Goal: Task Accomplishment & Management: Complete application form

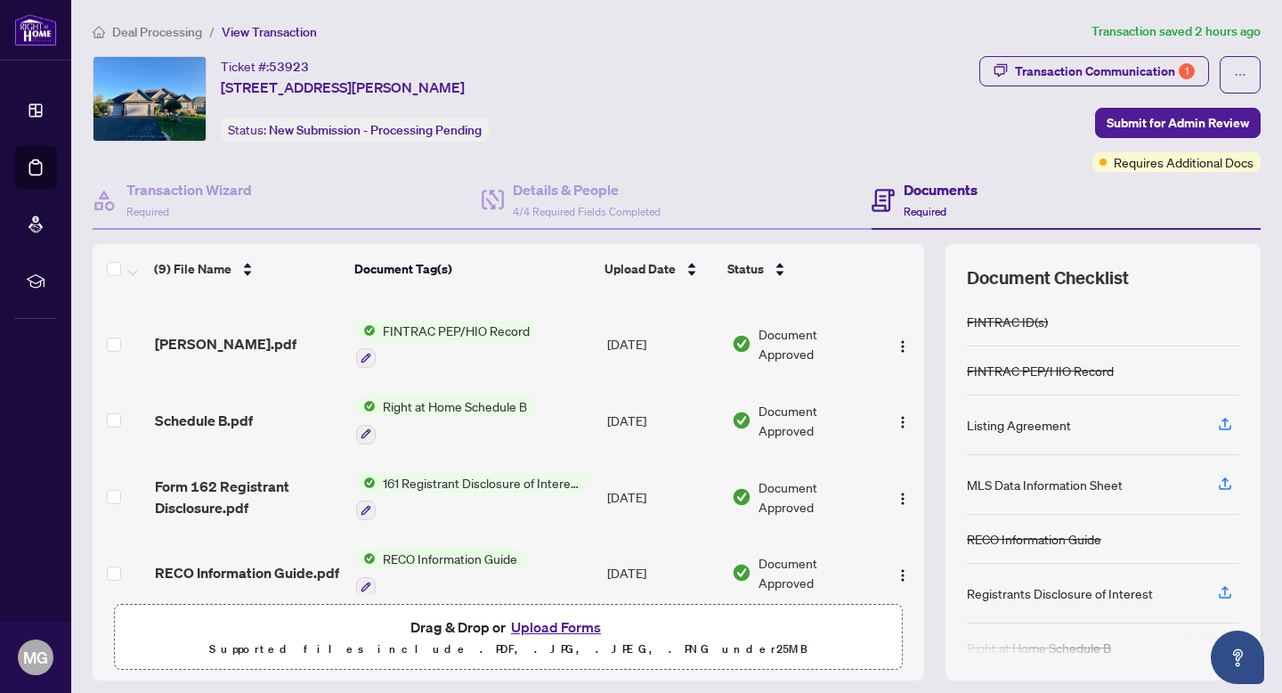
scroll to position [385, 0]
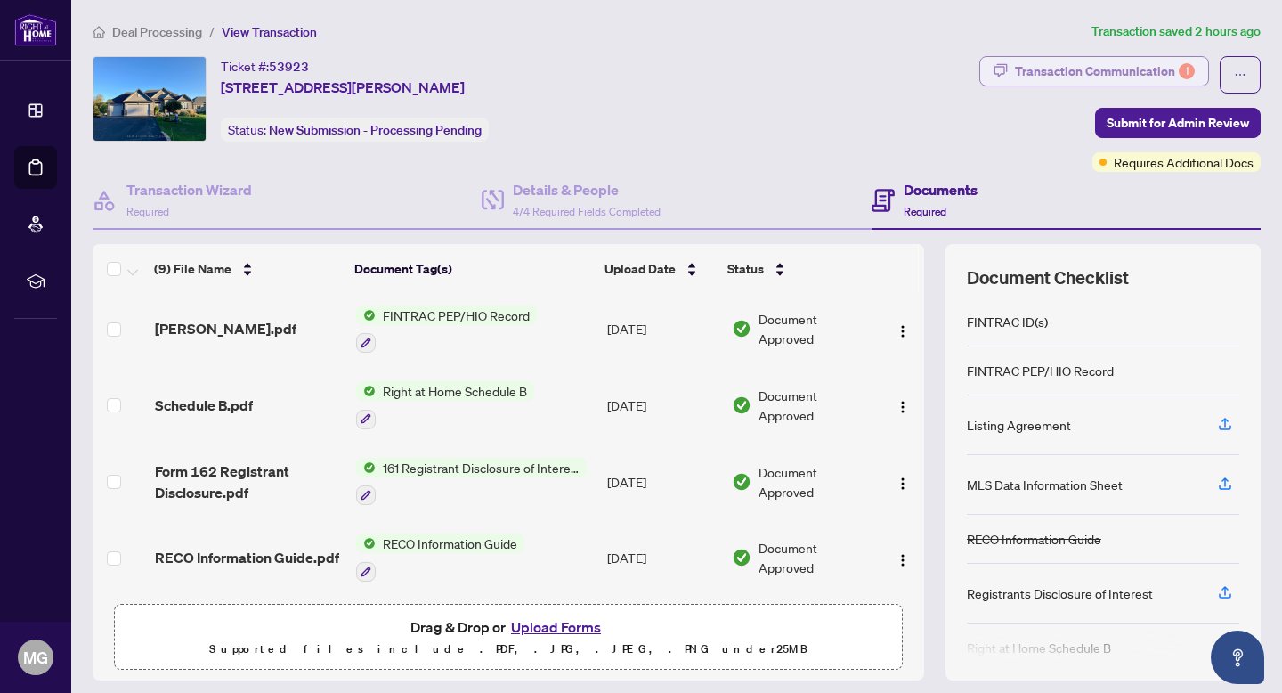
click at [1126, 68] on div "Transaction Communication 1" at bounding box center [1105, 71] width 180 height 28
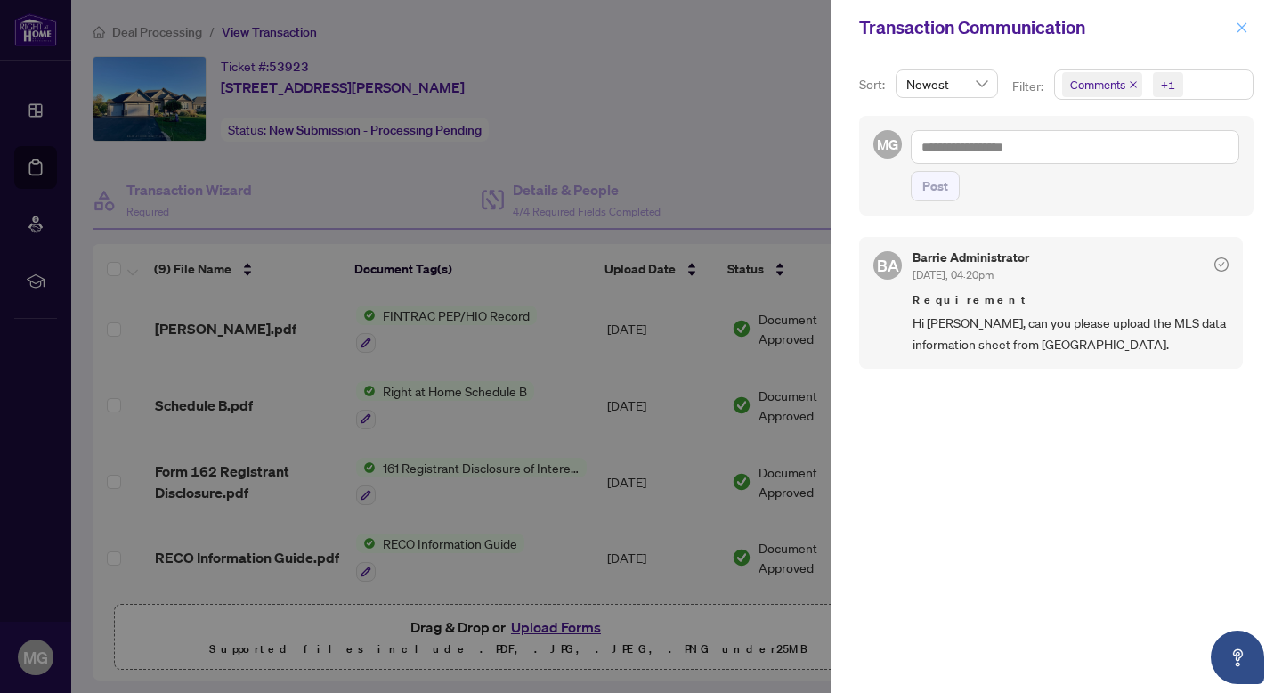
click at [1242, 23] on icon "close" at bounding box center [1242, 27] width 12 height 12
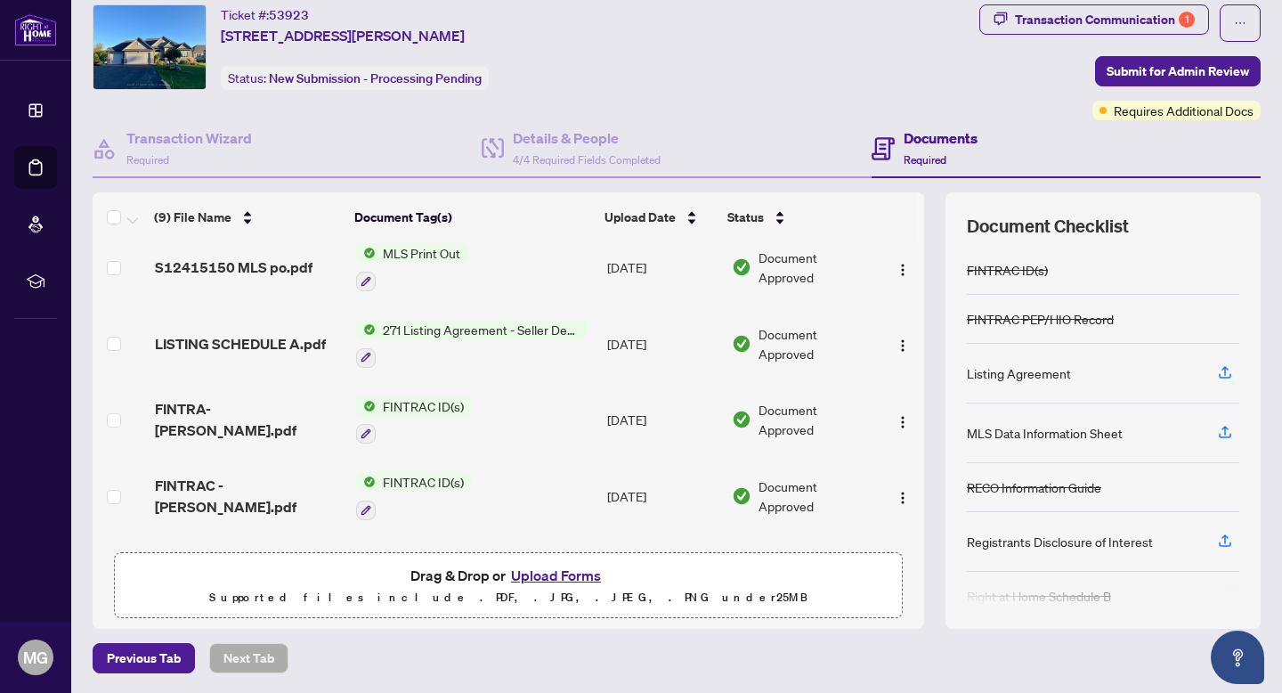
scroll to position [0, 0]
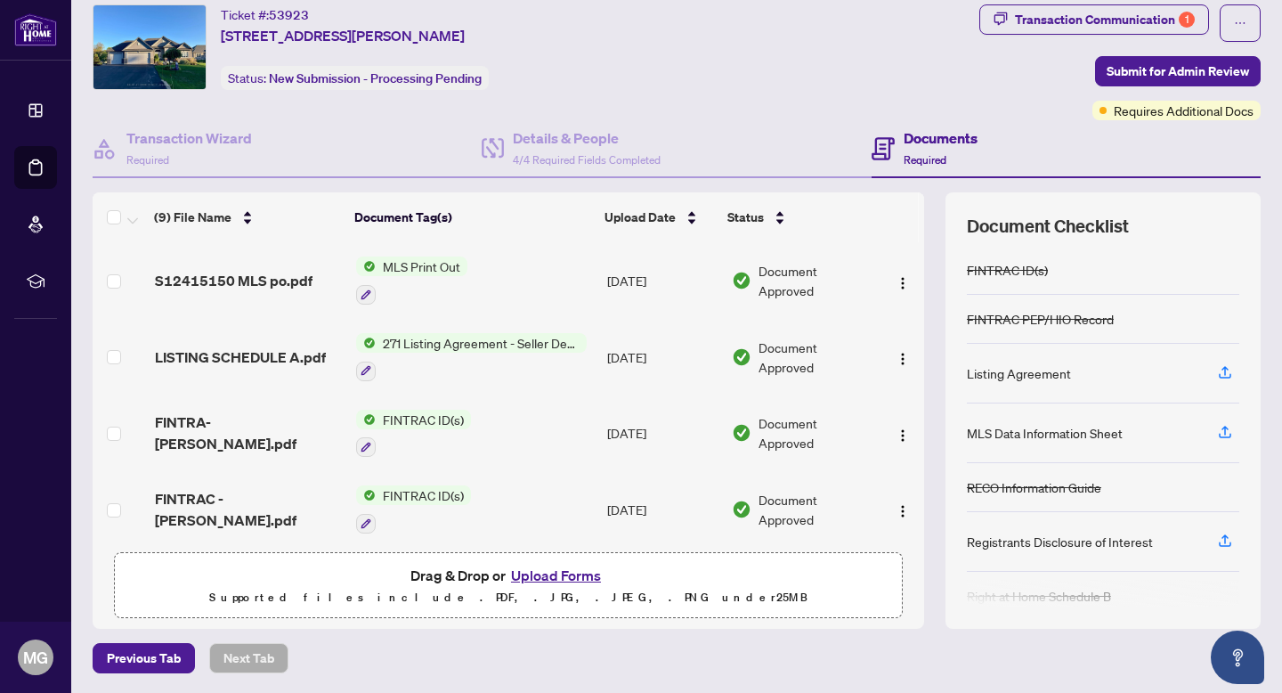
click at [452, 271] on span "MLS Print Out" at bounding box center [422, 266] width 92 height 20
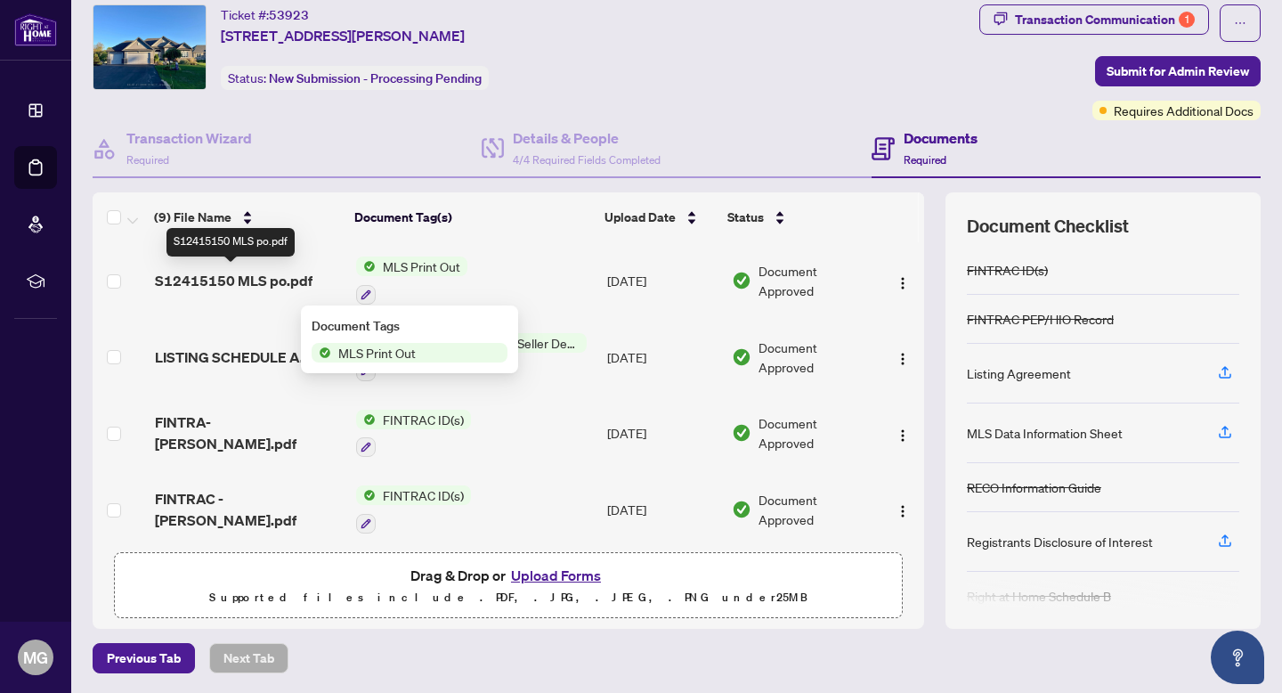
click at [264, 282] on span "S12415150 MLS po.pdf" at bounding box center [234, 280] width 158 height 21
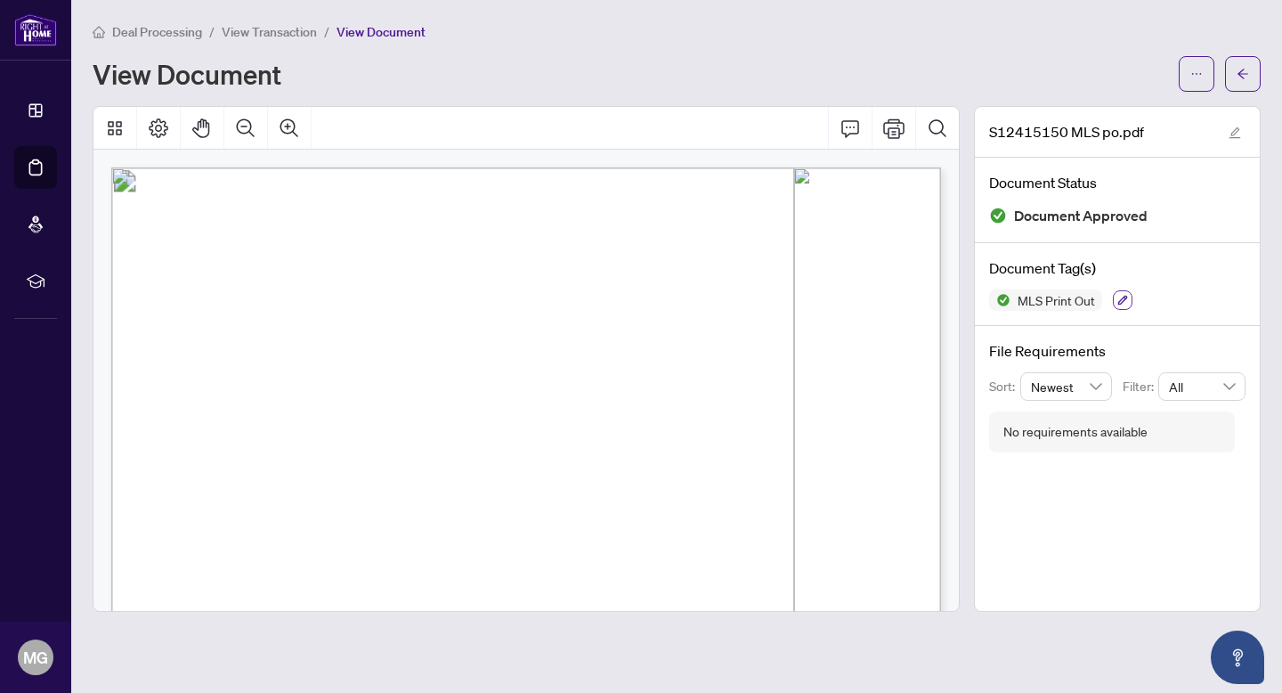
click at [1126, 297] on icon "button" at bounding box center [1123, 301] width 10 height 10
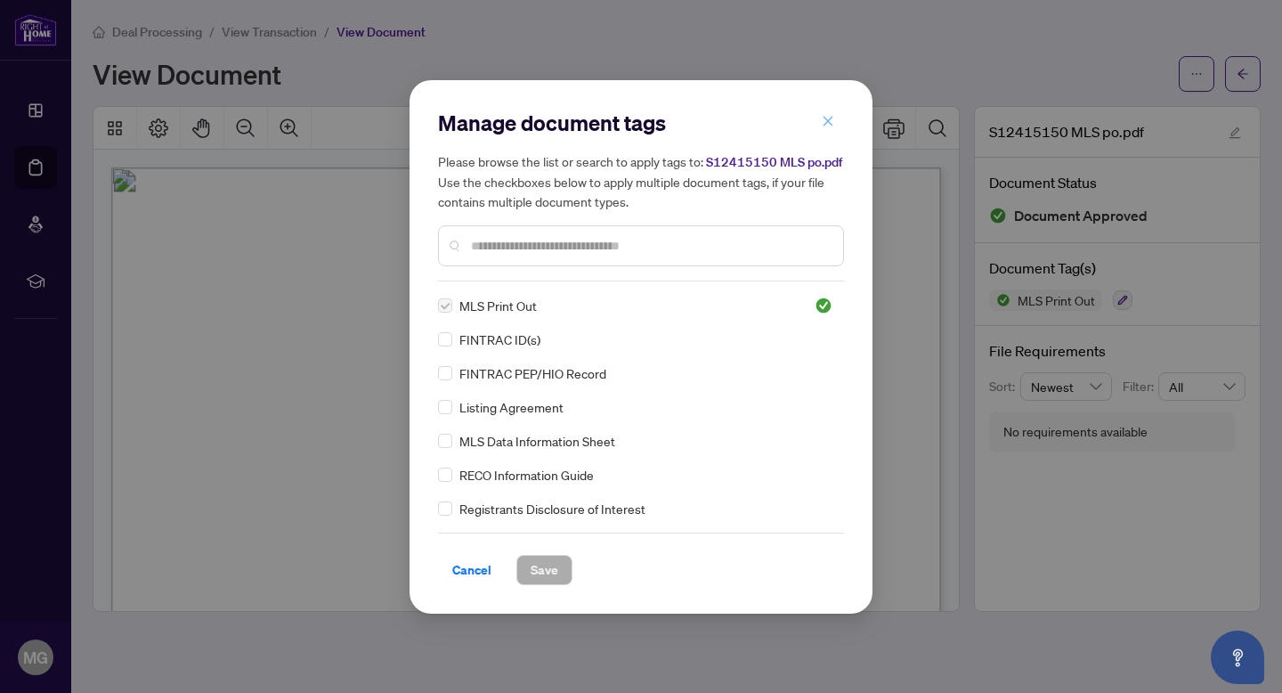
click at [832, 119] on icon "close" at bounding box center [828, 121] width 12 height 12
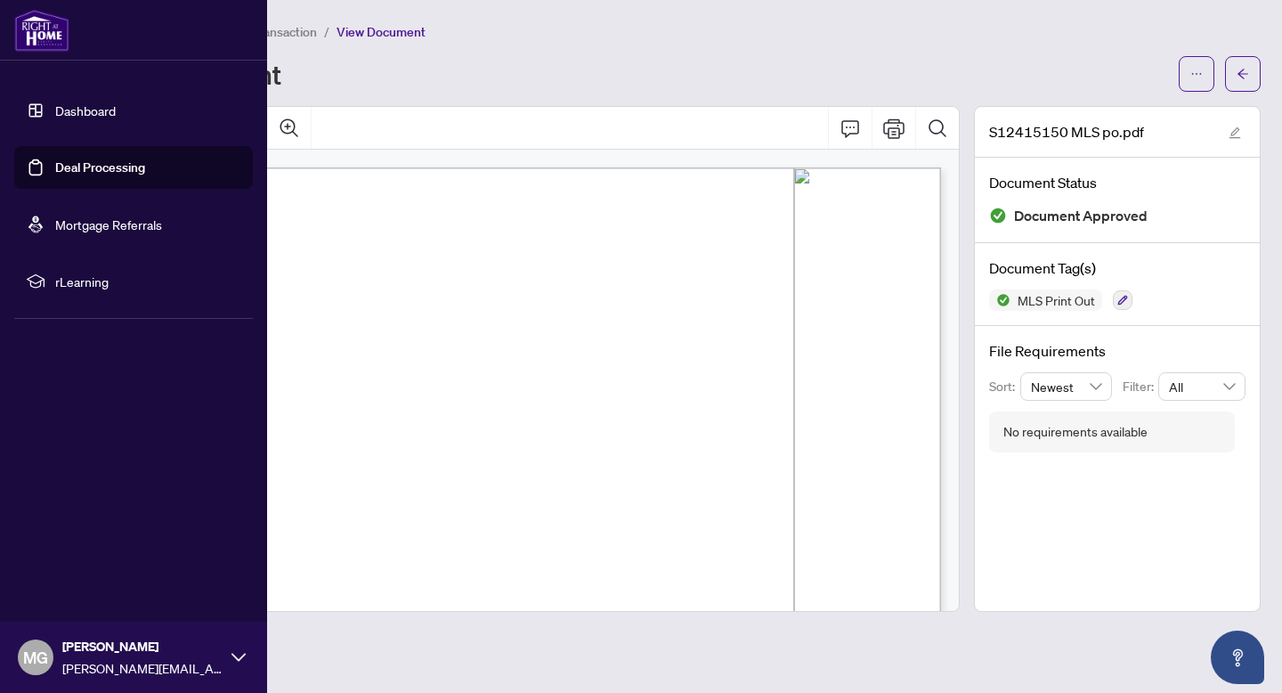
click at [77, 114] on link "Dashboard" at bounding box center [85, 110] width 61 height 16
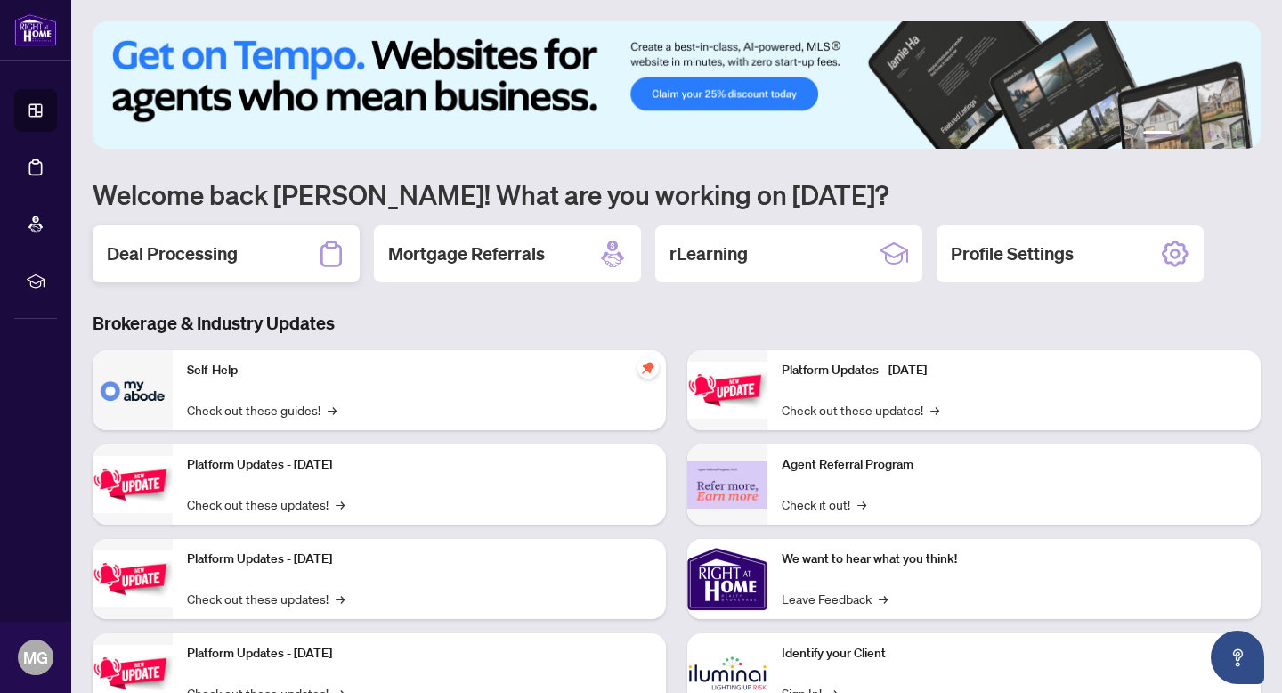
click at [199, 254] on h2 "Deal Processing" at bounding box center [172, 253] width 131 height 25
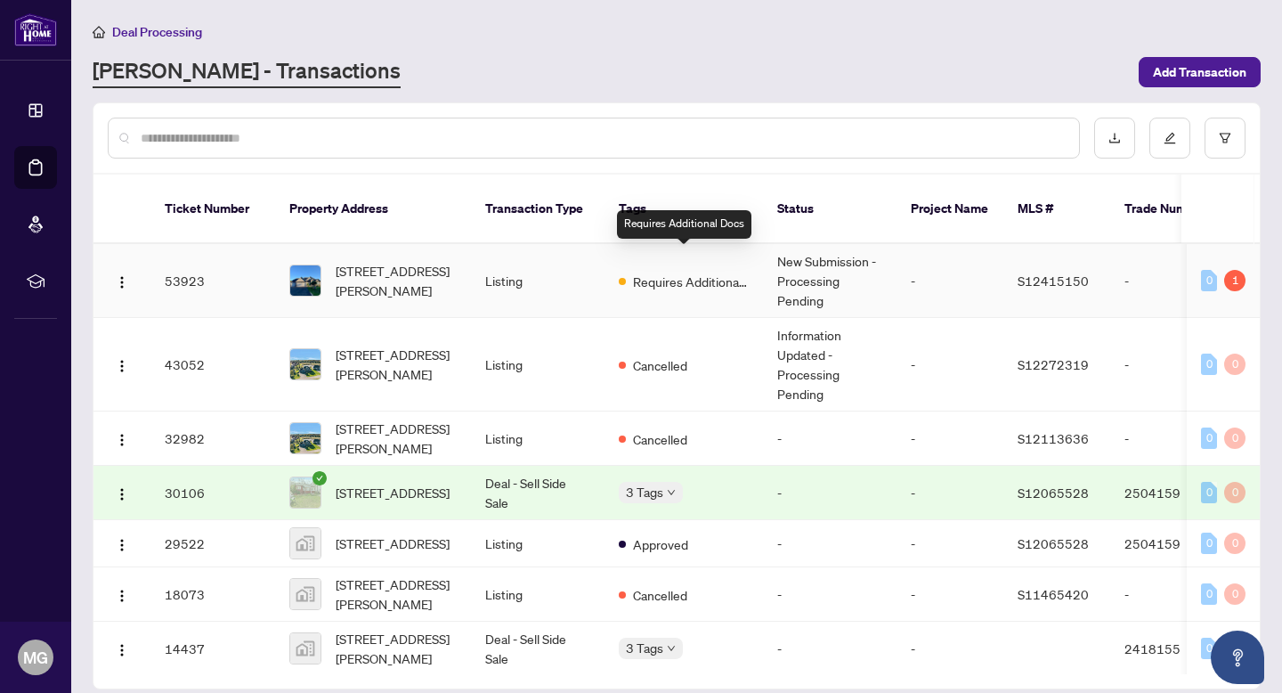
click at [679, 272] on span "Requires Additional Docs" at bounding box center [691, 282] width 116 height 20
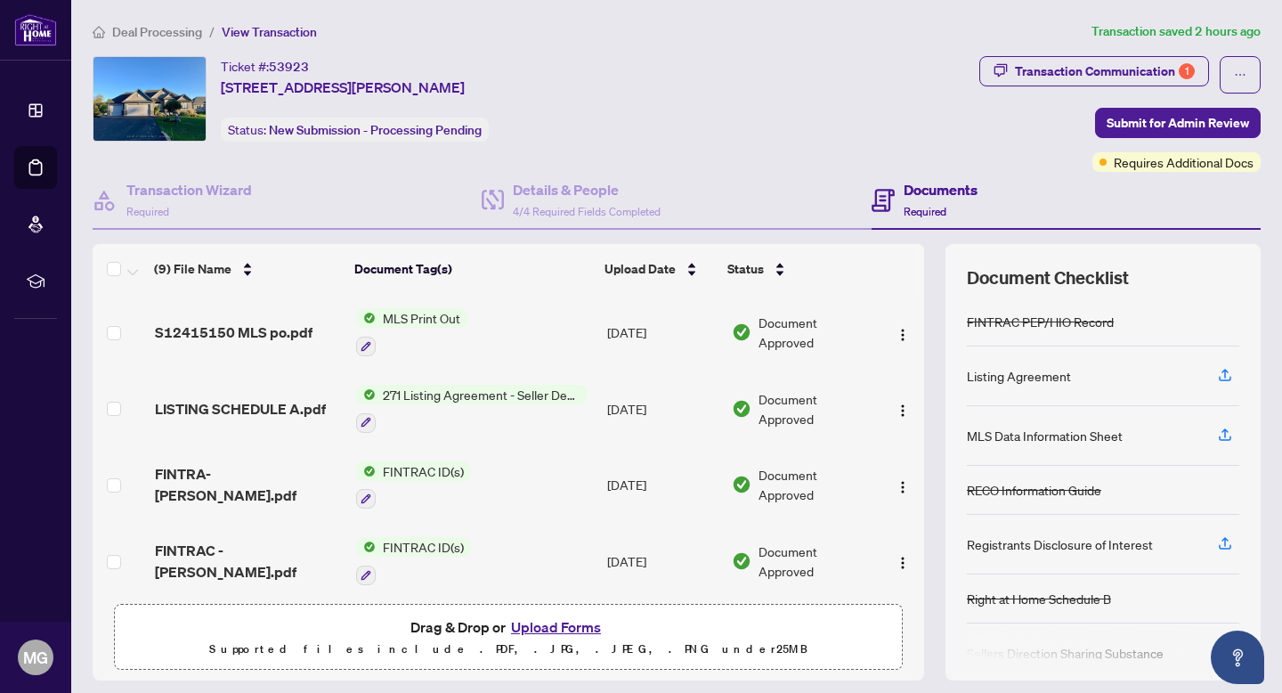
scroll to position [47, 0]
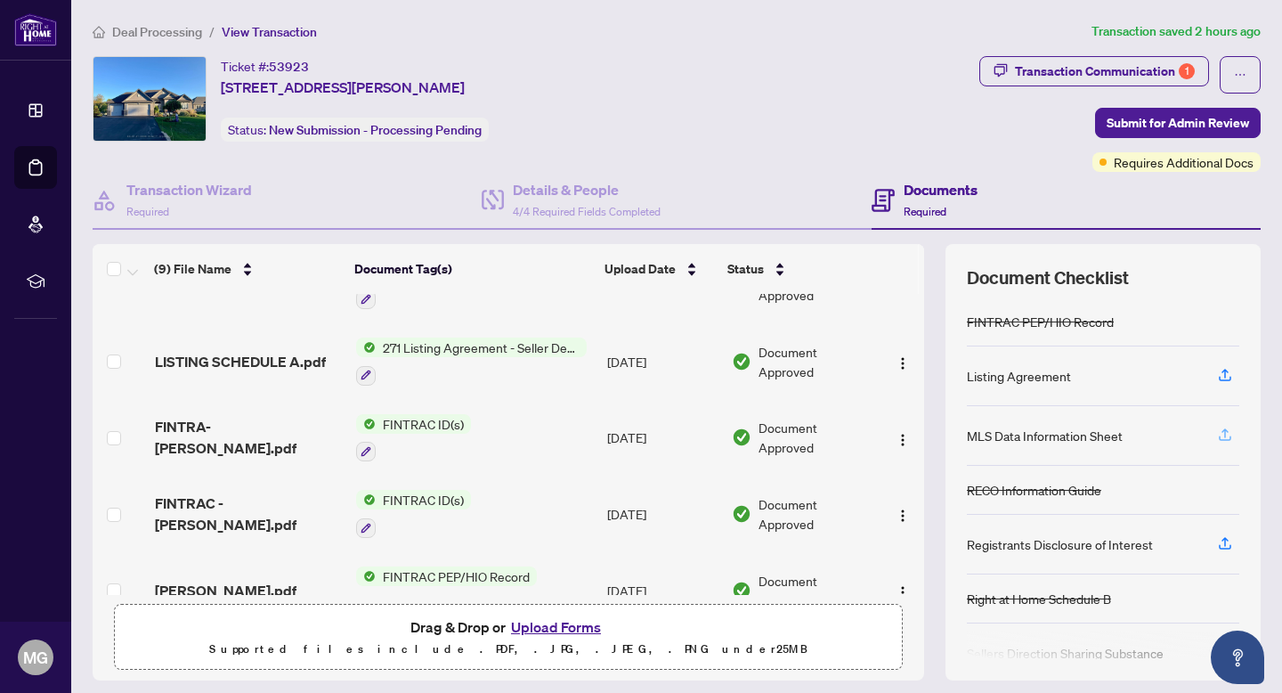
click at [1224, 431] on icon "button" at bounding box center [1225, 435] width 16 height 16
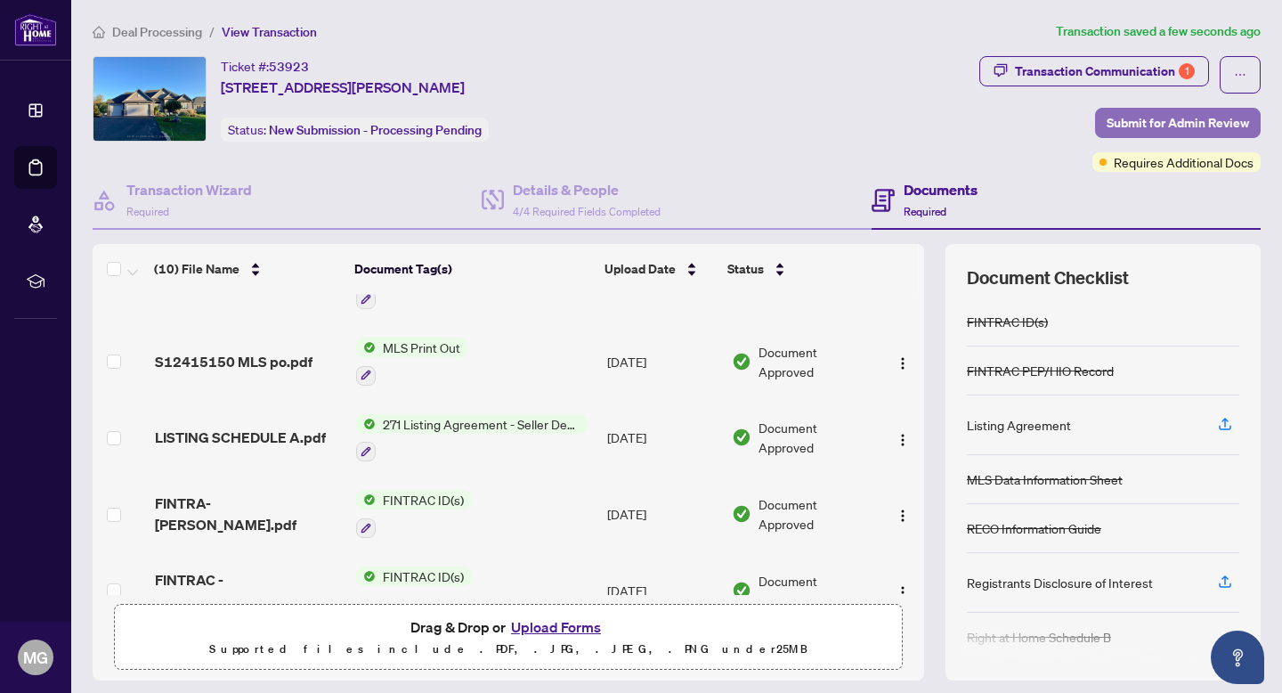
click at [1193, 120] on span "Submit for Admin Review" at bounding box center [1178, 123] width 142 height 28
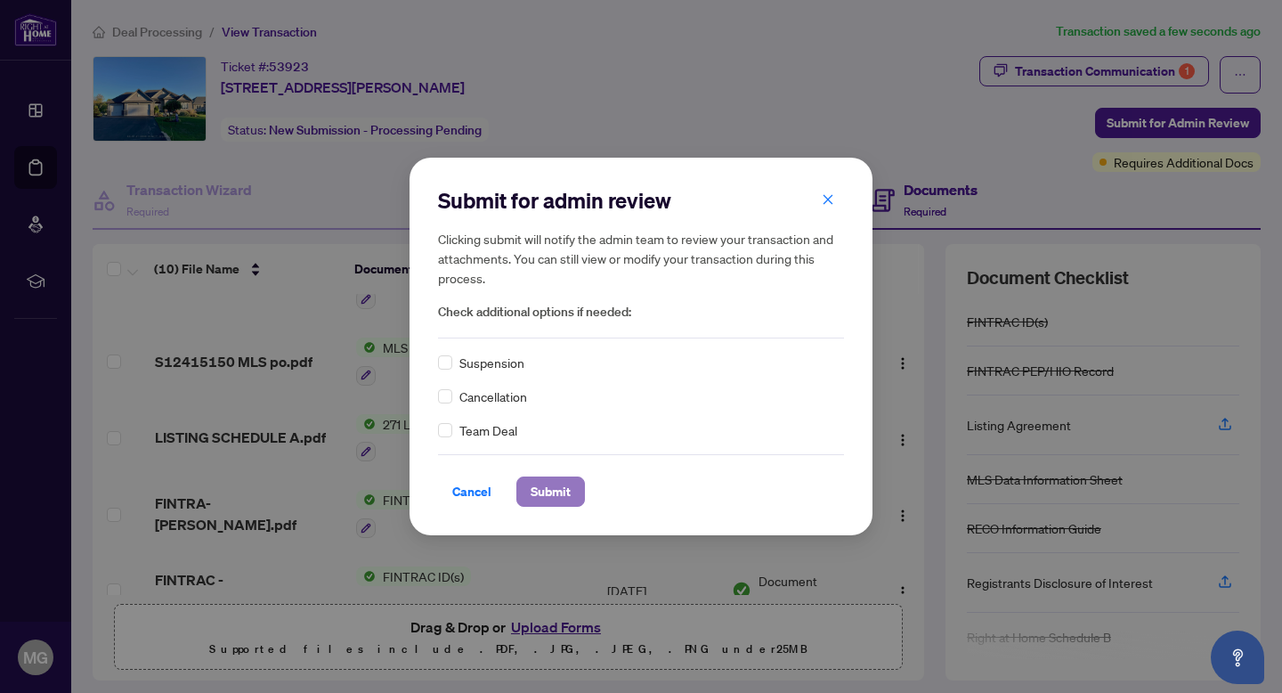
click at [563, 493] on span "Submit" at bounding box center [551, 491] width 40 height 28
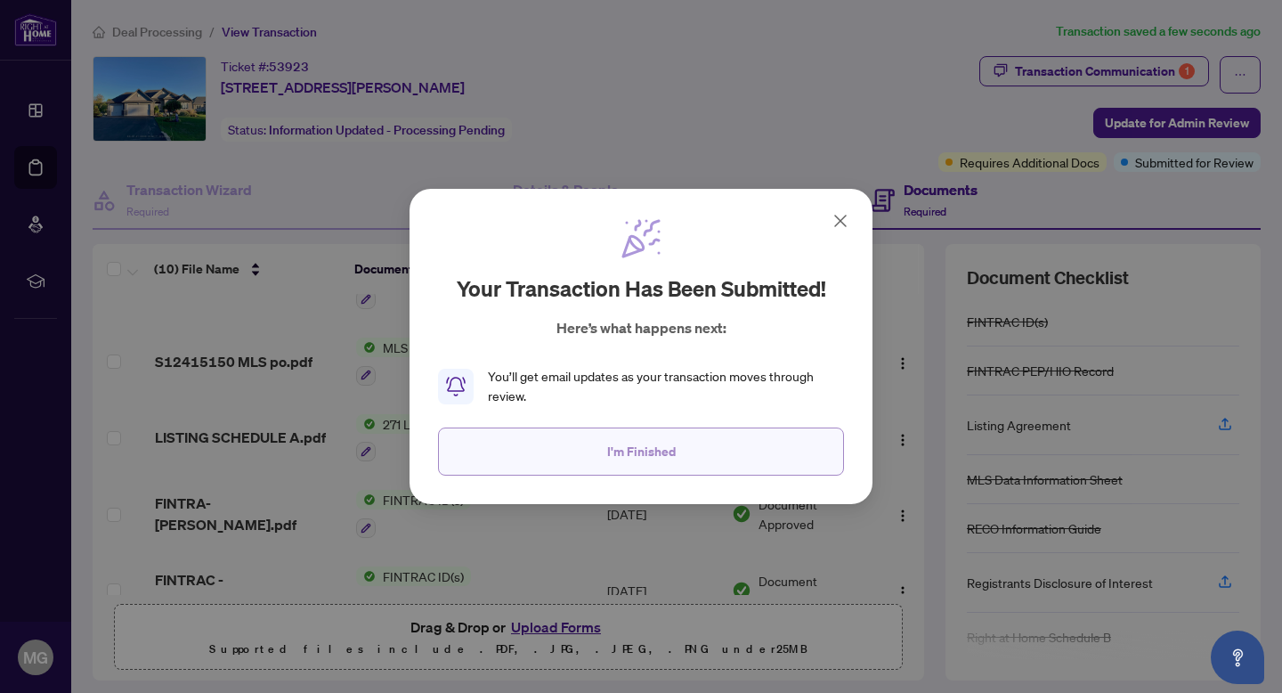
click at [645, 469] on button "I'm Finished" at bounding box center [641, 451] width 406 height 48
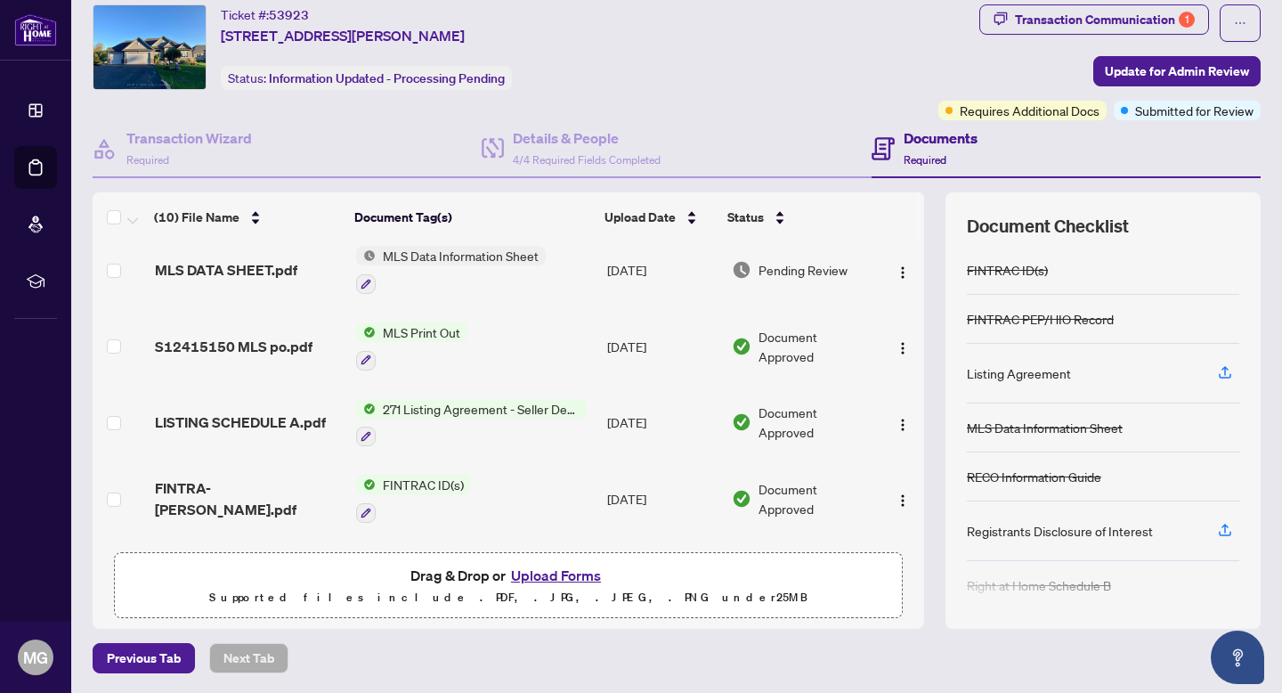
scroll to position [0, 0]
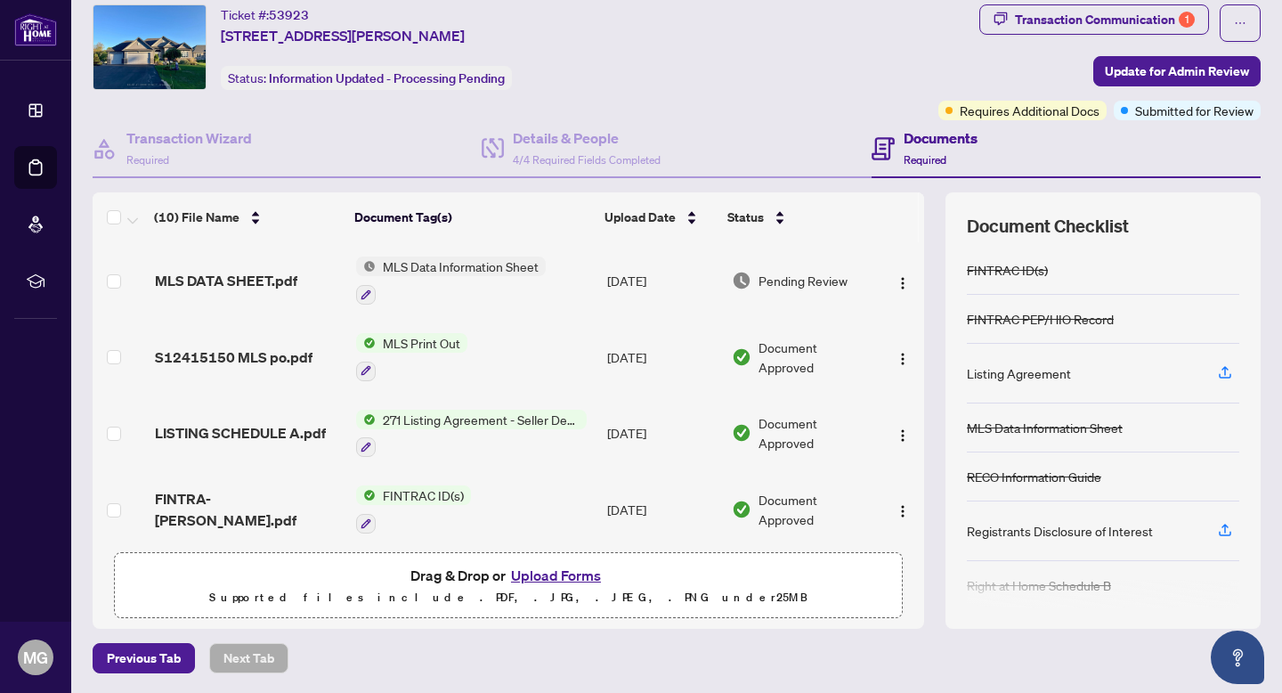
click at [170, 45] on img at bounding box center [150, 47] width 112 height 84
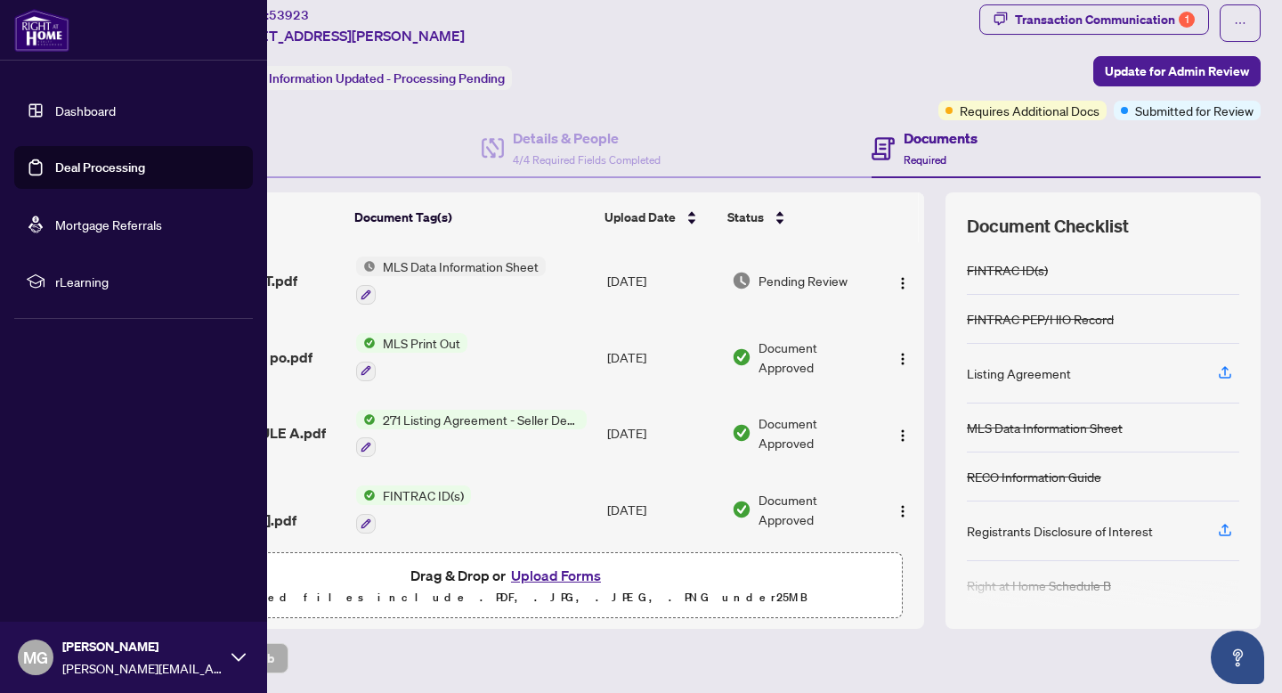
click at [39, 33] on img at bounding box center [41, 30] width 55 height 43
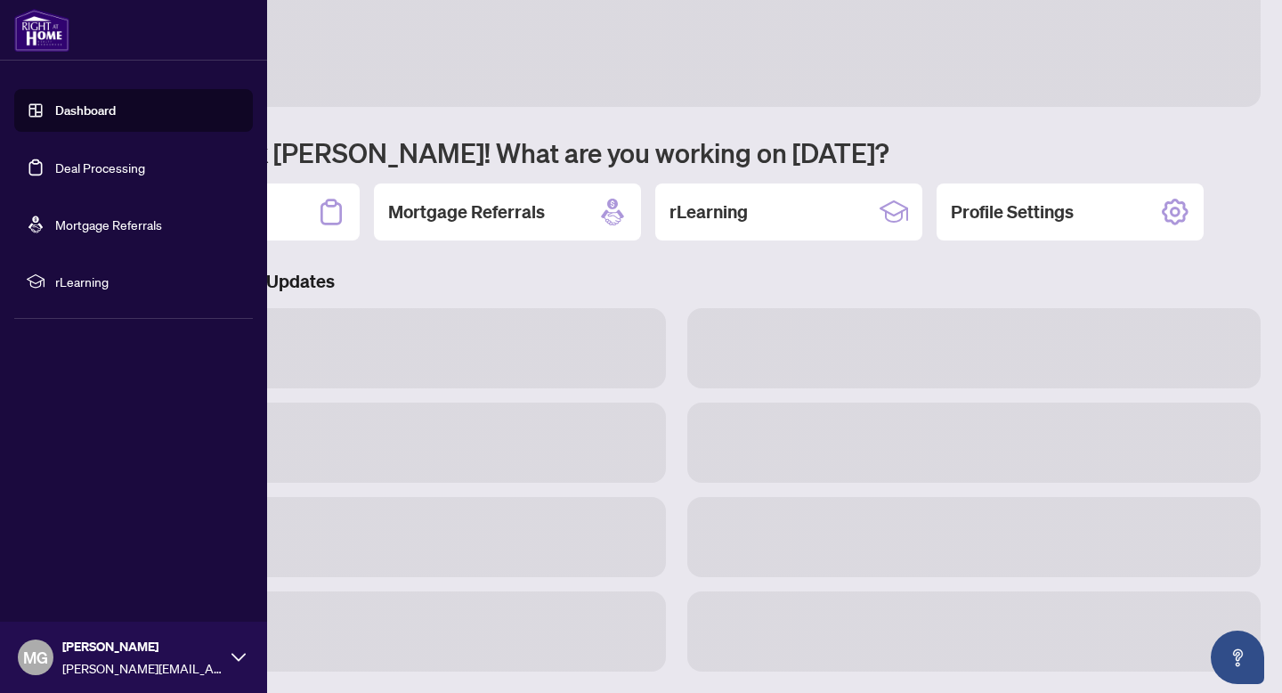
scroll to position [42, 0]
